Goal: Navigation & Orientation: Find specific page/section

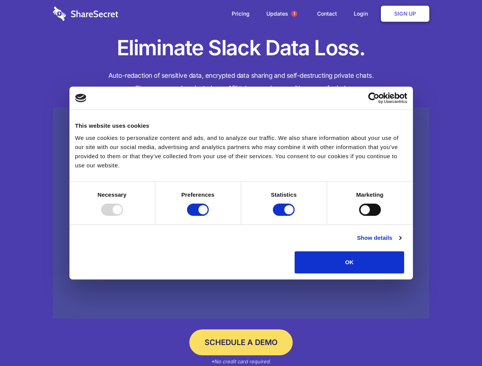
click at [123, 216] on div at bounding box center [112, 210] width 22 height 12
click at [209, 216] on input "Preferences" at bounding box center [198, 210] width 22 height 12
checkbox input "false"
click at [285, 216] on input "Statistics" at bounding box center [284, 210] width 22 height 12
checkbox input "false"
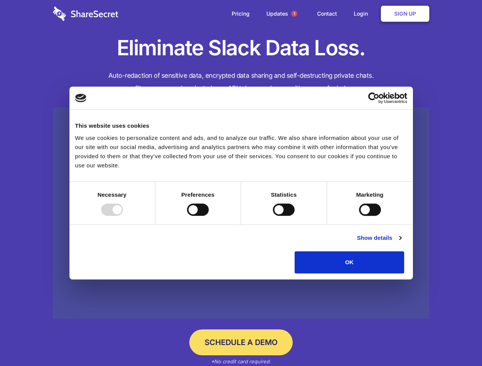
click at [359, 216] on input "Marketing" at bounding box center [370, 210] width 22 height 12
checkbox input "true"
click at [401, 243] on link "Show details" at bounding box center [379, 237] width 44 height 9
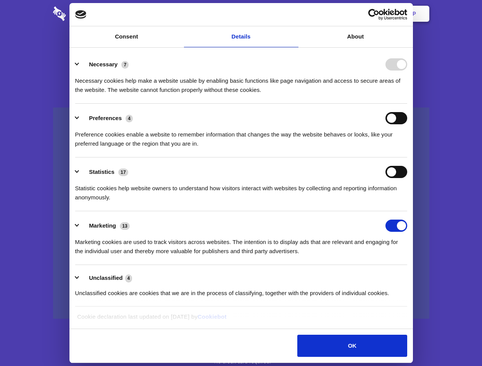
click at [422, 276] on link at bounding box center [241, 214] width 376 height 212
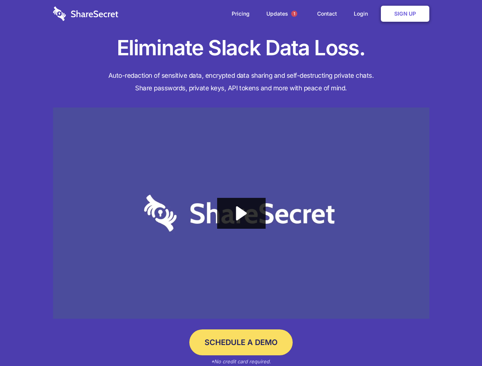
click at [294, 14] on span "1" at bounding box center [294, 14] width 6 height 6
